Goal: Navigation & Orientation: Find specific page/section

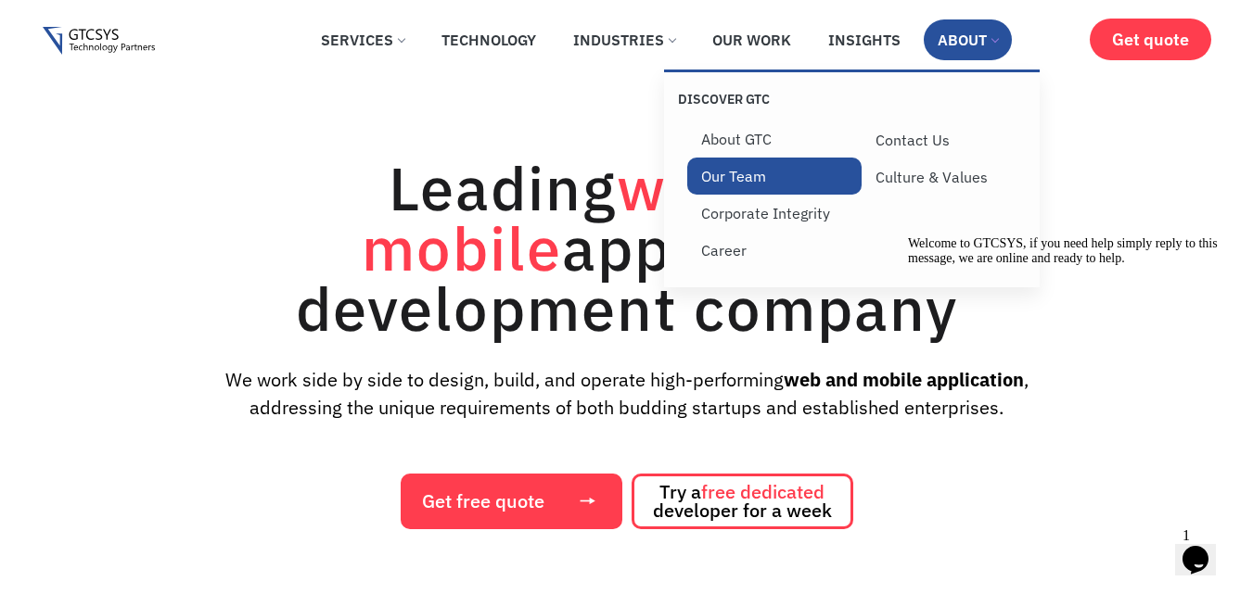
click at [760, 182] on link "Our Team" at bounding box center [774, 176] width 174 height 37
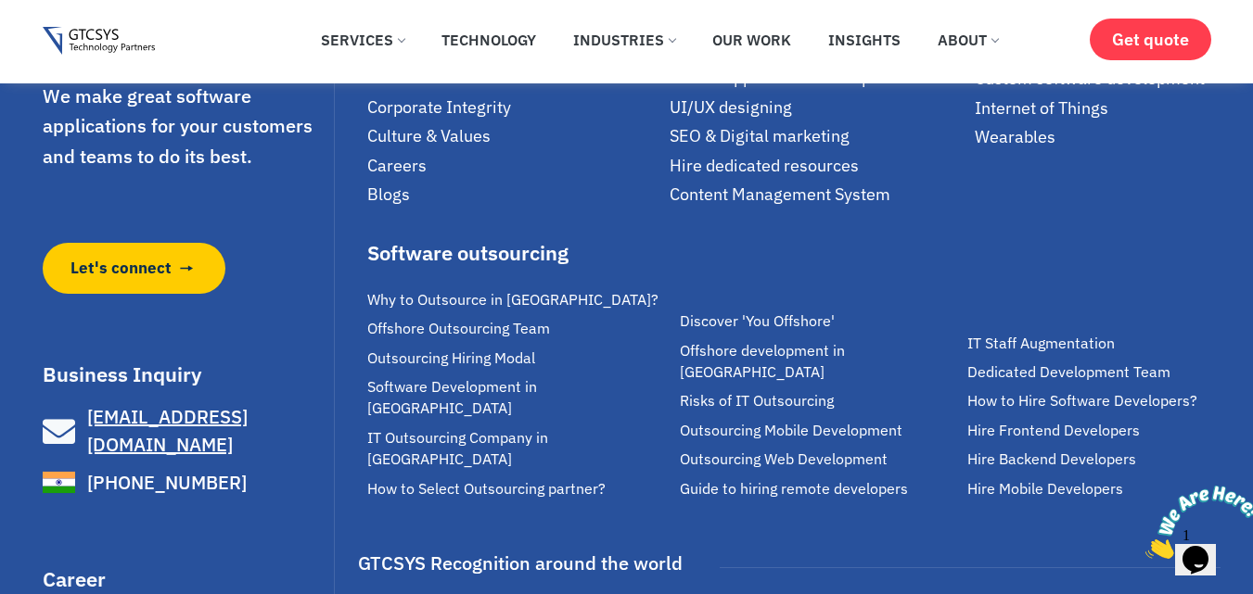
scroll to position [4822, 0]
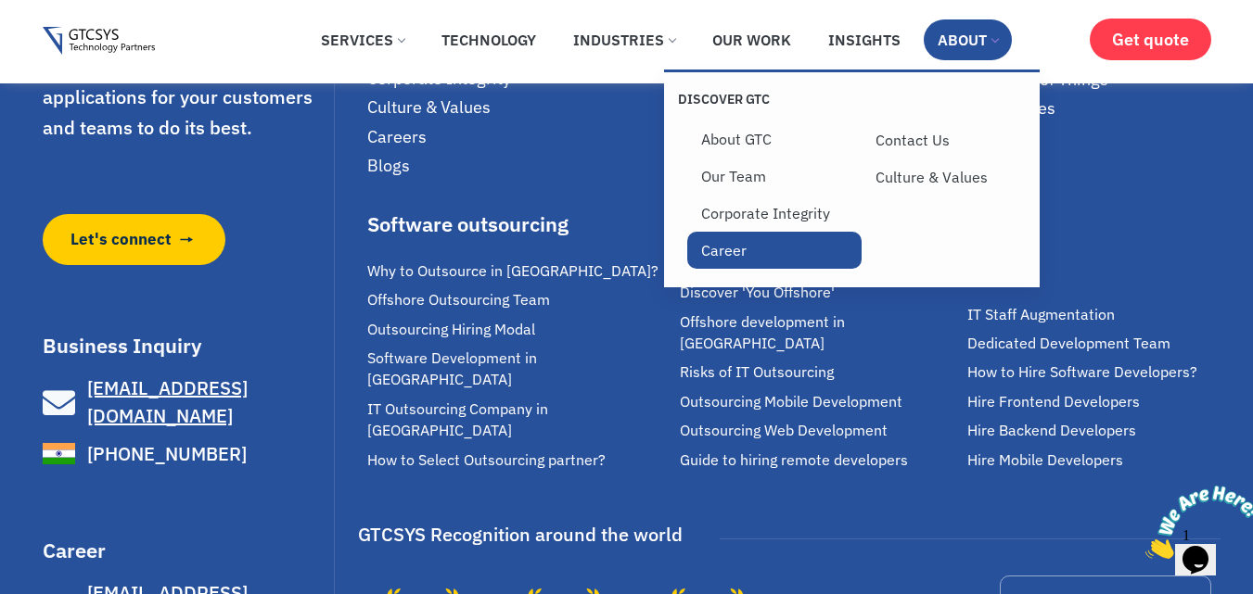
click at [735, 252] on link "Career" at bounding box center [774, 250] width 174 height 37
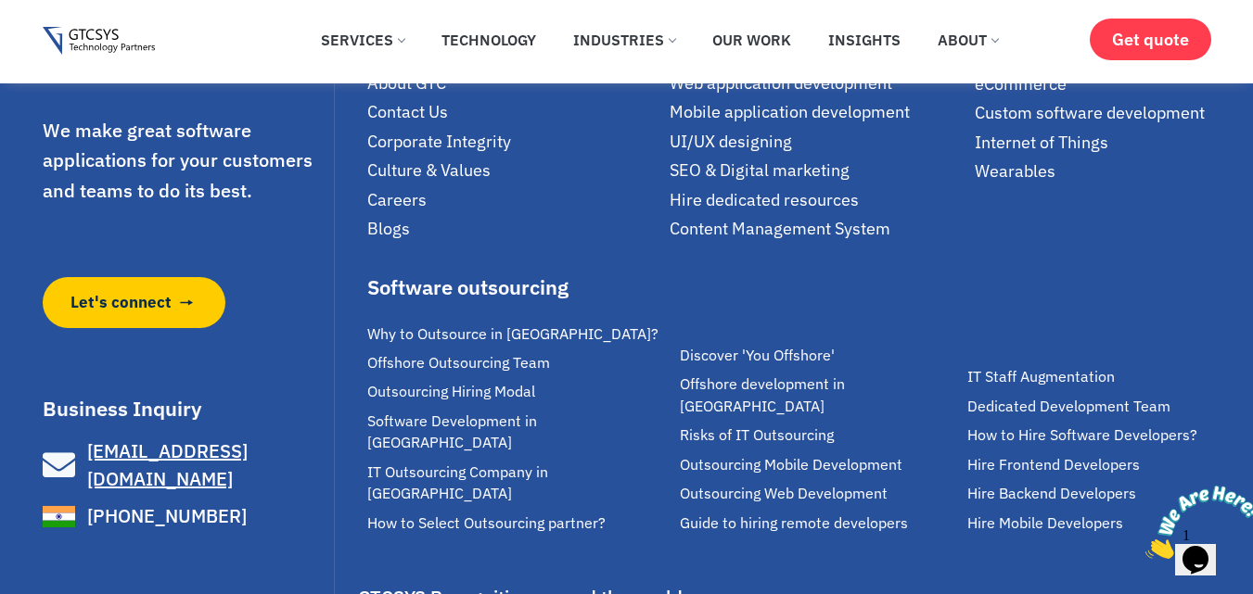
scroll to position [4054, 0]
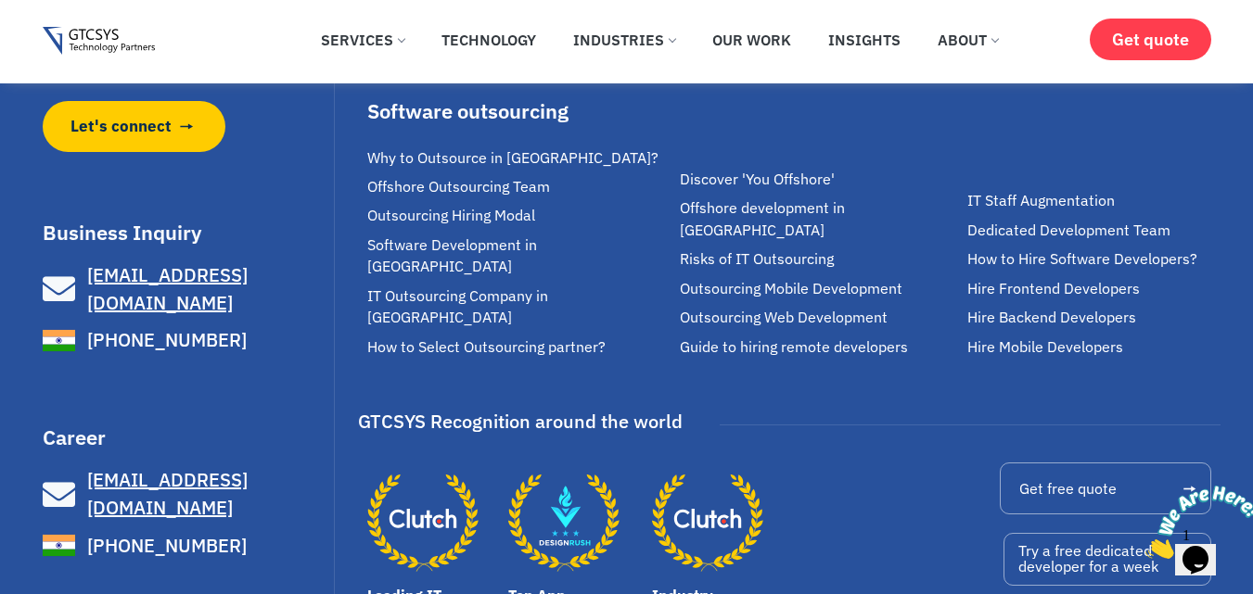
click at [50, 420] on div "We make great software applications for your customers and teams to do its best…" at bounding box center [189, 250] width 292 height 821
